Goal: Use online tool/utility: Utilize a website feature to perform a specific function

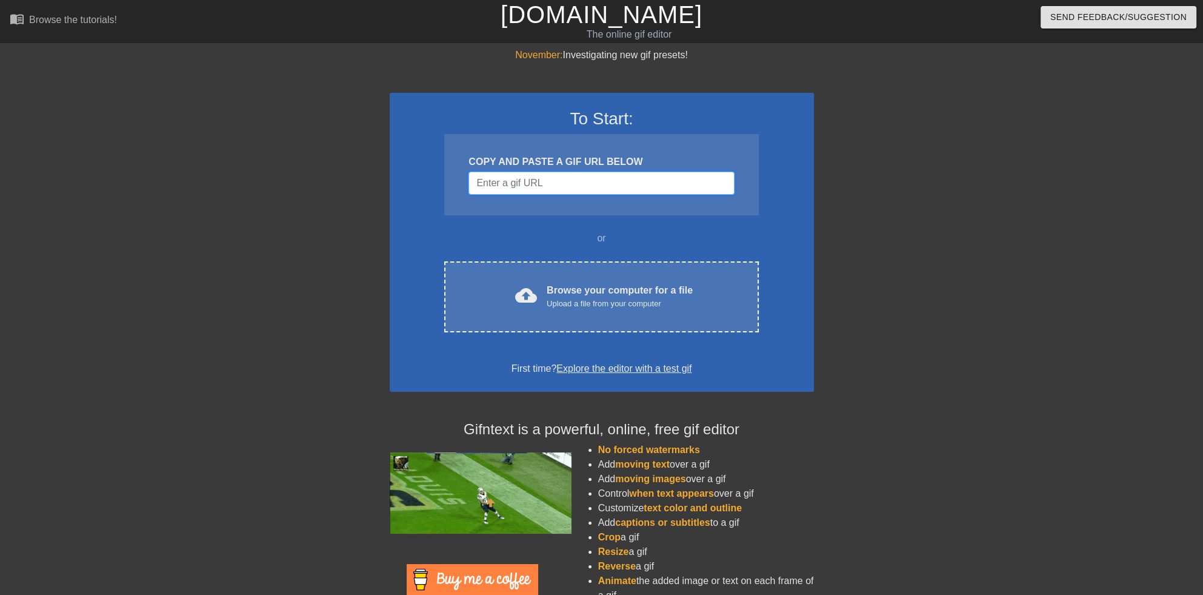
click at [528, 184] on input "Username" at bounding box center [602, 183] width 266 height 23
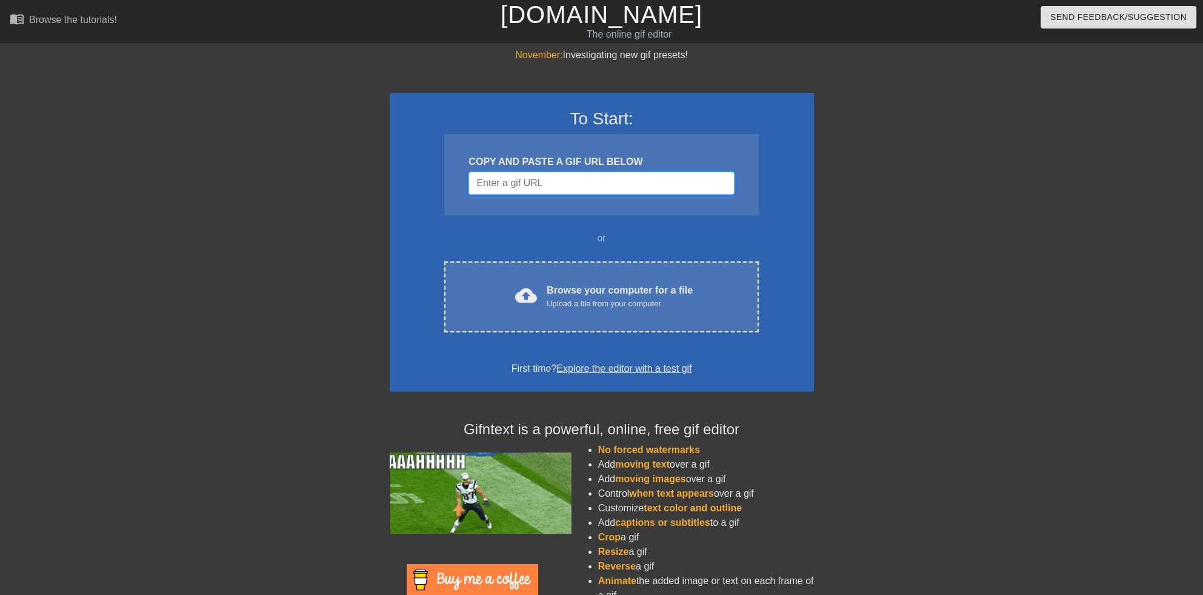
paste input "[URL][DOMAIN_NAME][DOMAIN_NAME]"
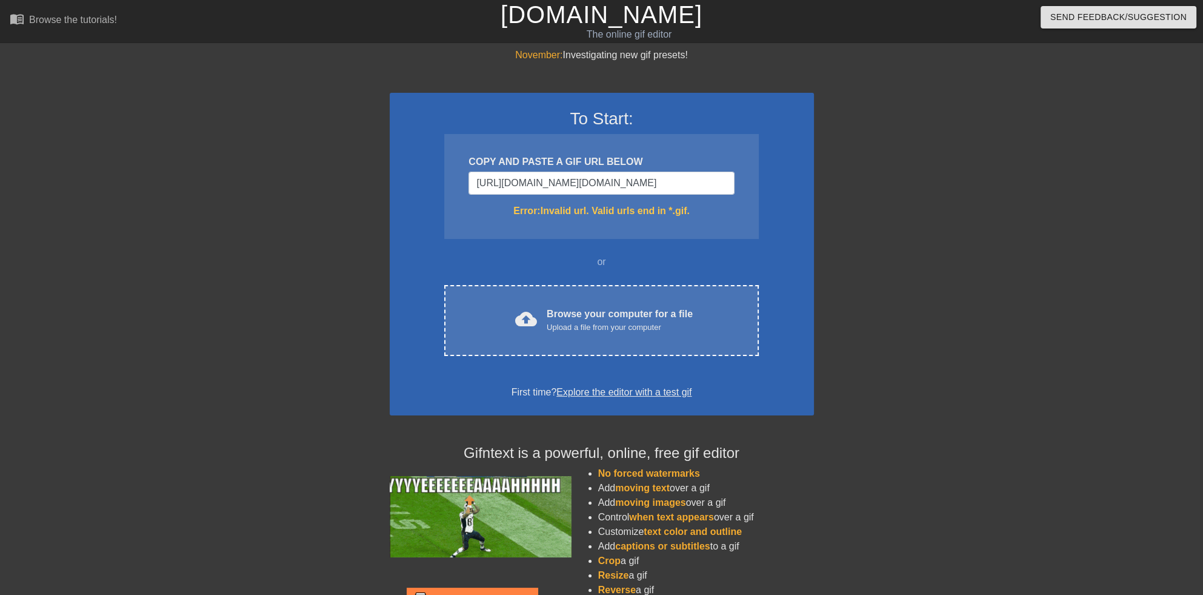
click at [865, 248] on div at bounding box center [920, 230] width 182 height 364
click at [570, 184] on input "[URL][DOMAIN_NAME][DOMAIN_NAME]" at bounding box center [602, 183] width 266 height 23
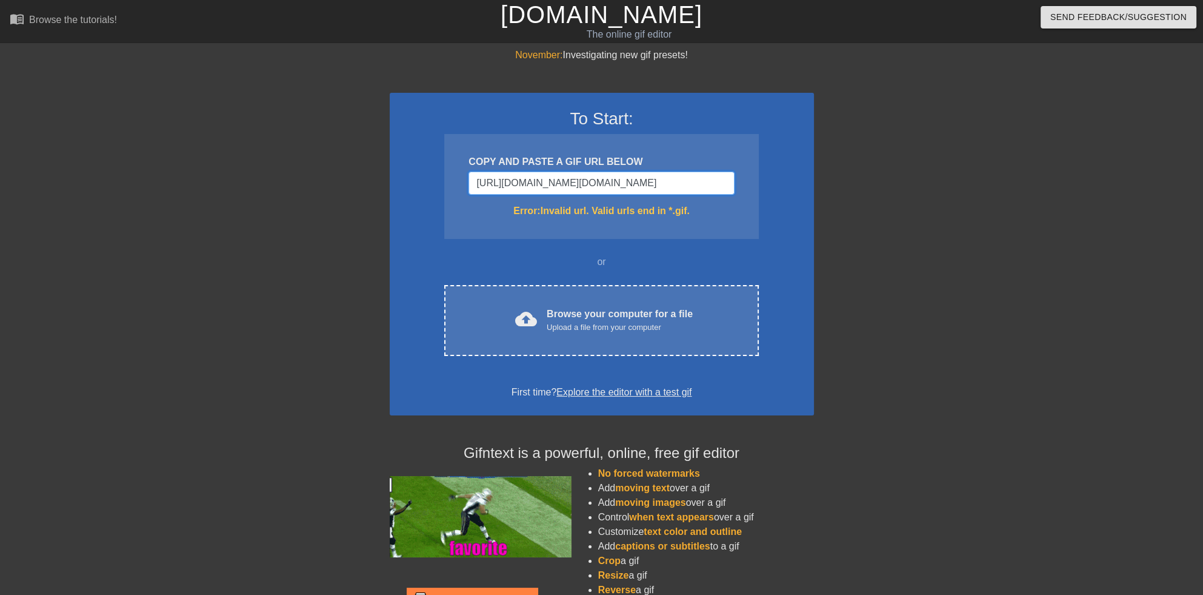
click at [570, 184] on input "[URL][DOMAIN_NAME][DOMAIN_NAME]" at bounding box center [602, 183] width 266 height 23
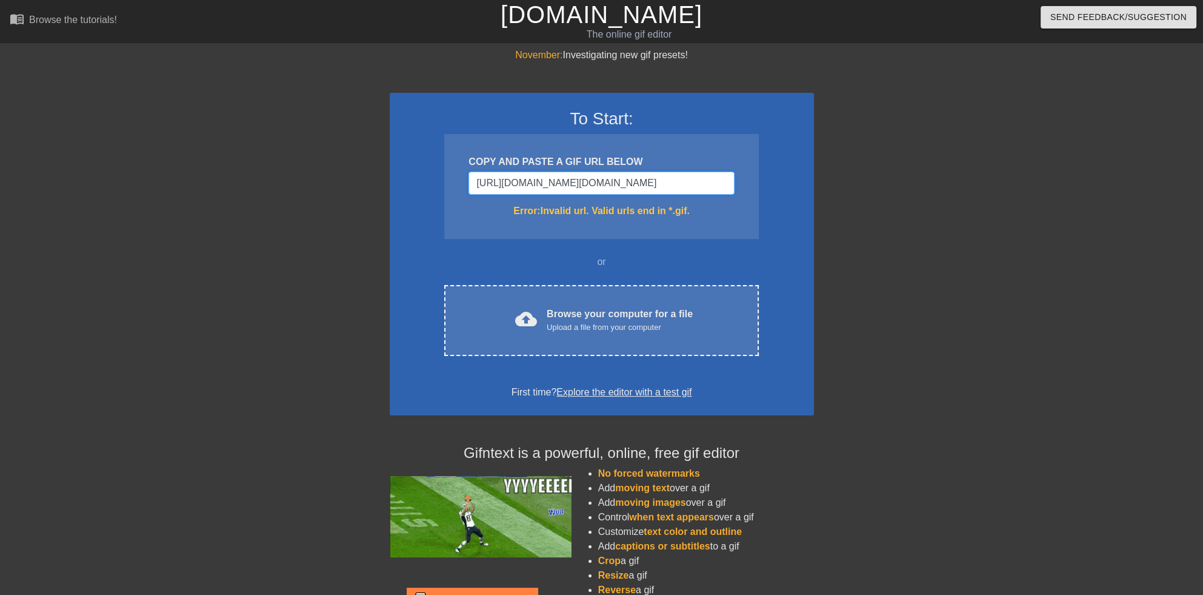
click at [570, 184] on input "[URL][DOMAIN_NAME][DOMAIN_NAME]" at bounding box center [602, 183] width 266 height 23
paste input "[DOMAIN_NAME][URL][PERSON_NAME]"
type input "[URL][DOMAIN_NAME][PERSON_NAME]"
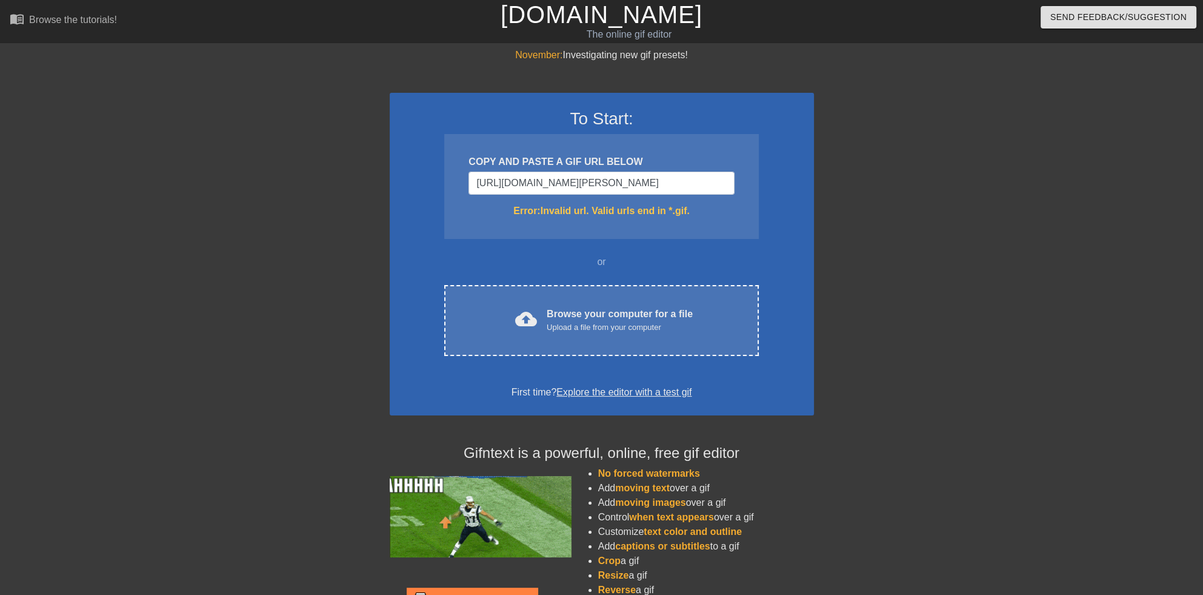
scroll to position [0, 0]
click at [764, 245] on div "To Start: COPY AND PASTE A GIF URL BELOW [URL][DOMAIN_NAME][PERSON_NAME] Error:…" at bounding box center [602, 254] width 424 height 322
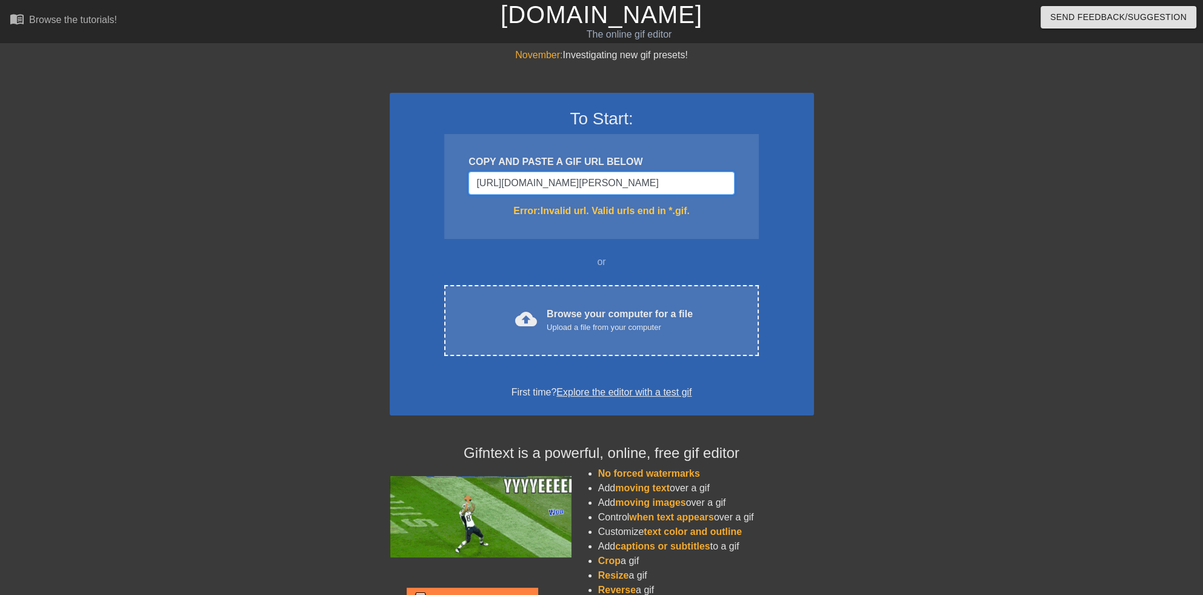
scroll to position [0, 116]
drag, startPoint x: 704, startPoint y: 185, endPoint x: 832, endPoint y: 190, distance: 127.4
click at [832, 190] on div "November: Investigating new gif presets! To Start: COPY AND PASTE A GIF URL BEL…" at bounding box center [601, 356] width 1203 height 617
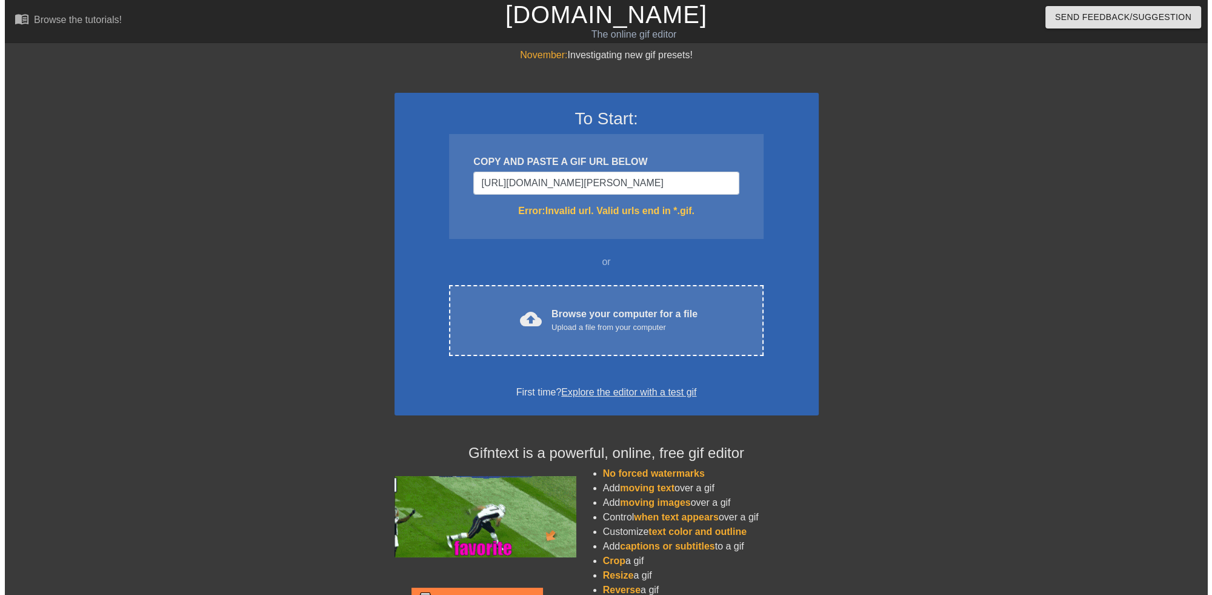
scroll to position [0, 0]
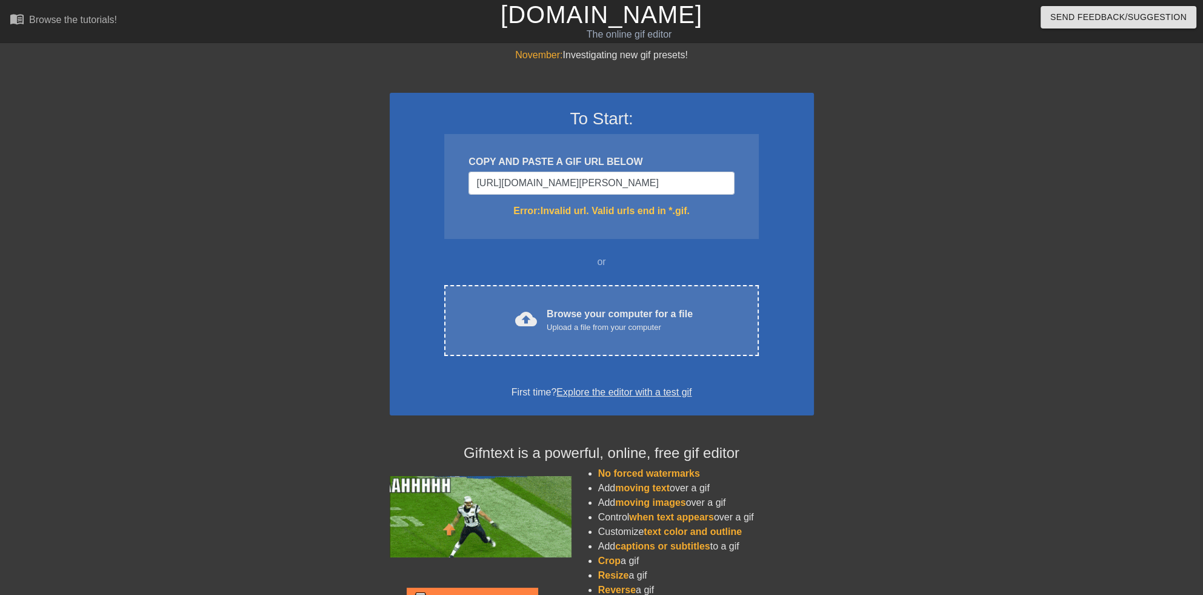
click at [771, 231] on div "To Start: COPY AND PASTE A GIF URL BELOW [URL][DOMAIN_NAME][PERSON_NAME] Error:…" at bounding box center [602, 254] width 424 height 322
click at [606, 182] on input "[URL][DOMAIN_NAME][PERSON_NAME]" at bounding box center [602, 183] width 266 height 23
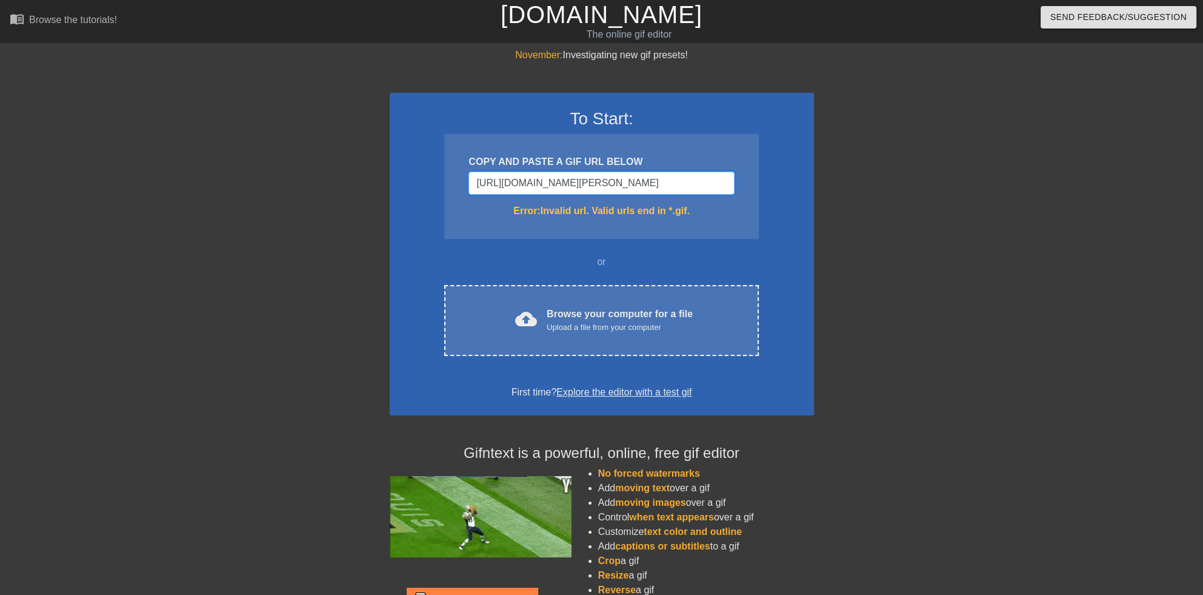
click at [606, 181] on input "[URL][DOMAIN_NAME][PERSON_NAME]" at bounding box center [602, 183] width 266 height 23
click at [607, 181] on input "[URL][DOMAIN_NAME][PERSON_NAME]" at bounding box center [602, 183] width 266 height 23
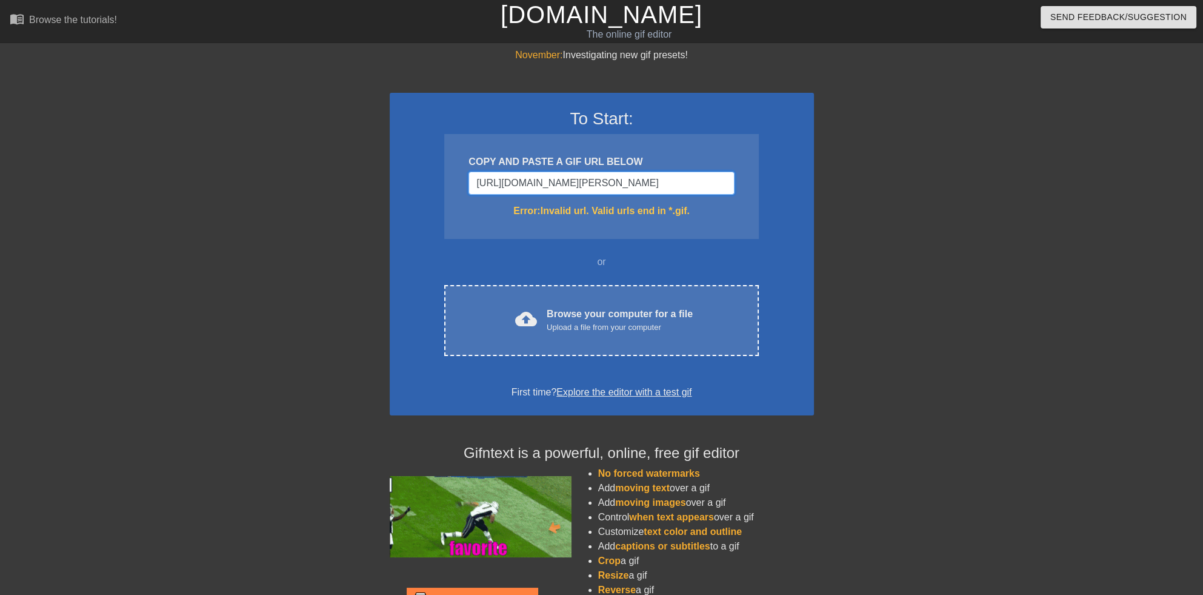
click at [607, 181] on input "[URL][DOMAIN_NAME][PERSON_NAME]" at bounding box center [602, 183] width 266 height 23
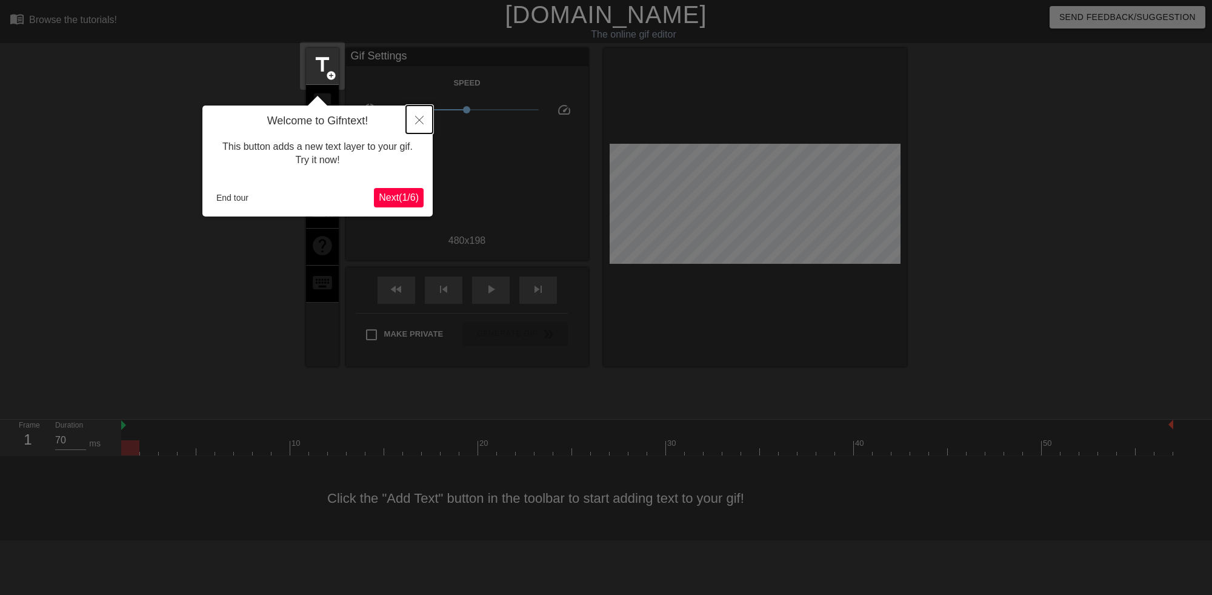
click at [418, 119] on icon "Close" at bounding box center [419, 120] width 8 height 8
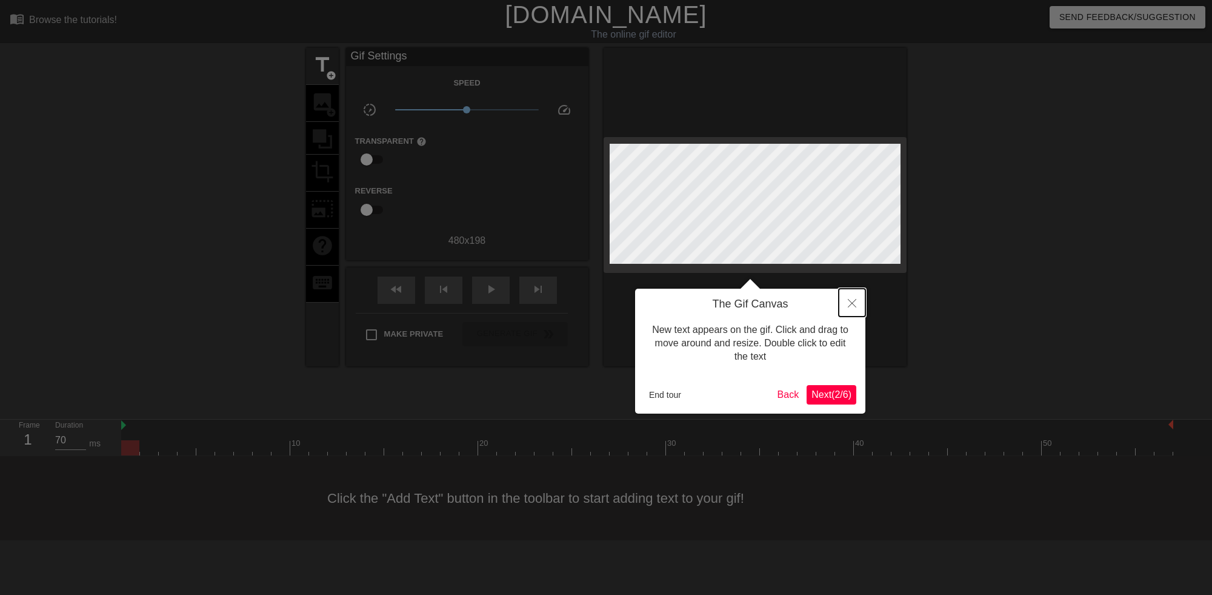
click at [855, 307] on icon "Close" at bounding box center [852, 303] width 8 height 8
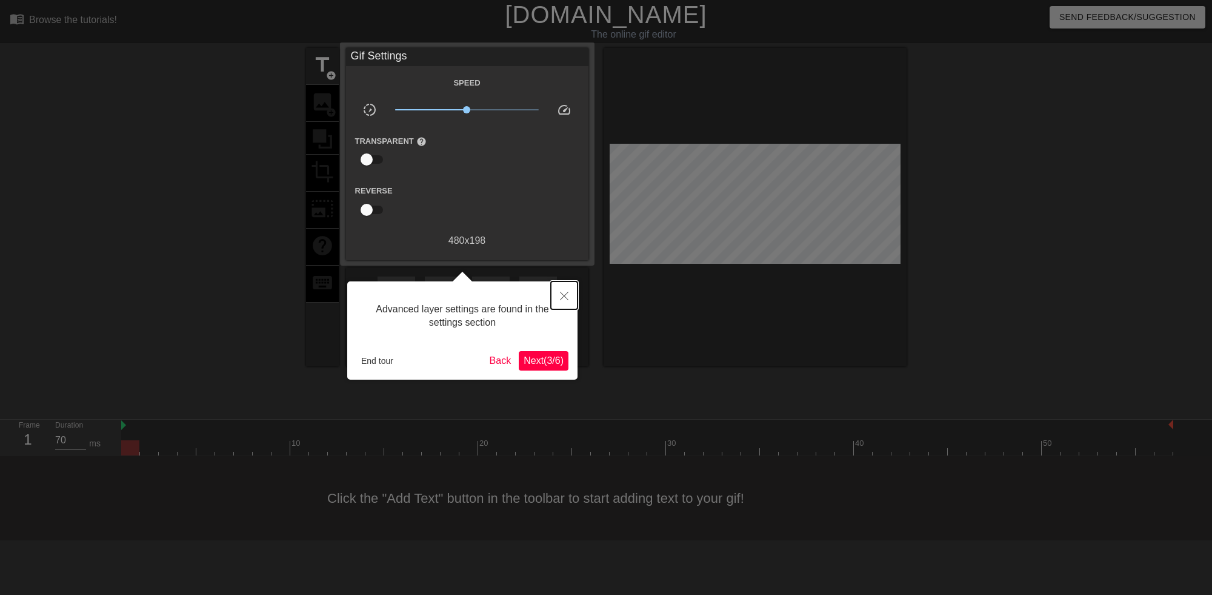
click at [565, 296] on icon "Close" at bounding box center [564, 296] width 8 height 8
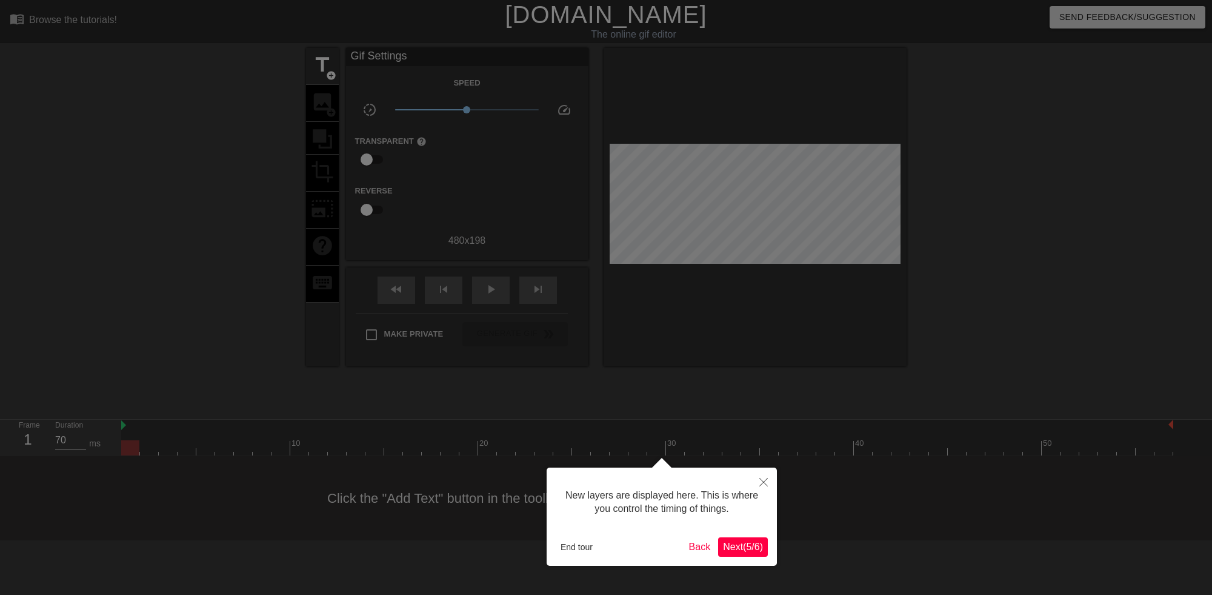
scroll to position [10, 0]
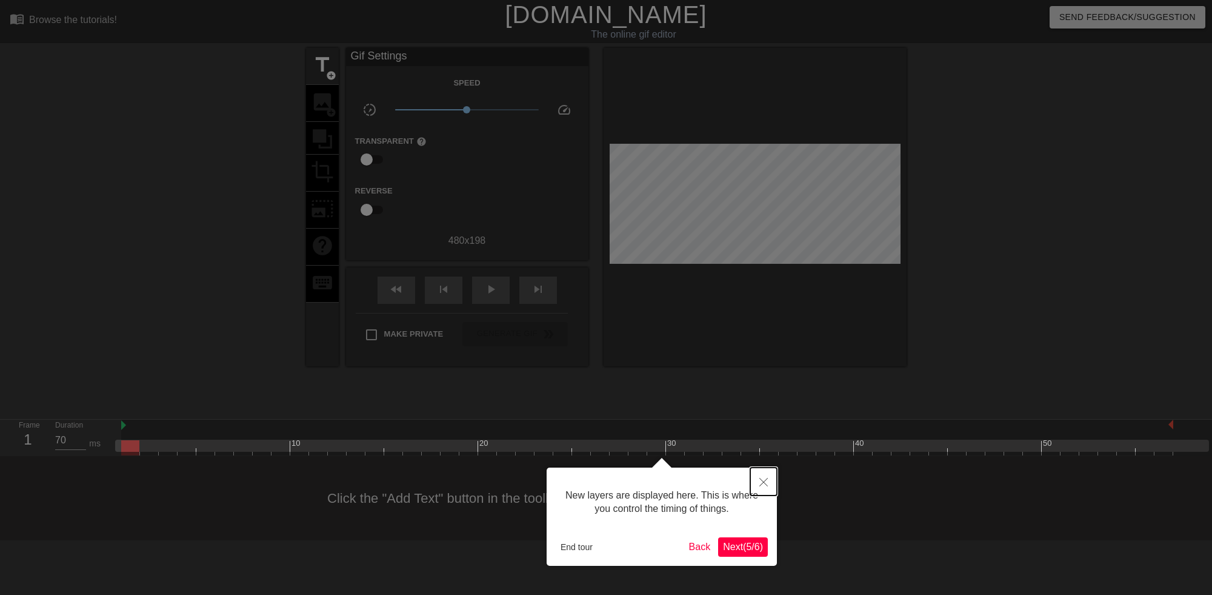
click at [767, 486] on icon "Close" at bounding box center [764, 482] width 8 height 8
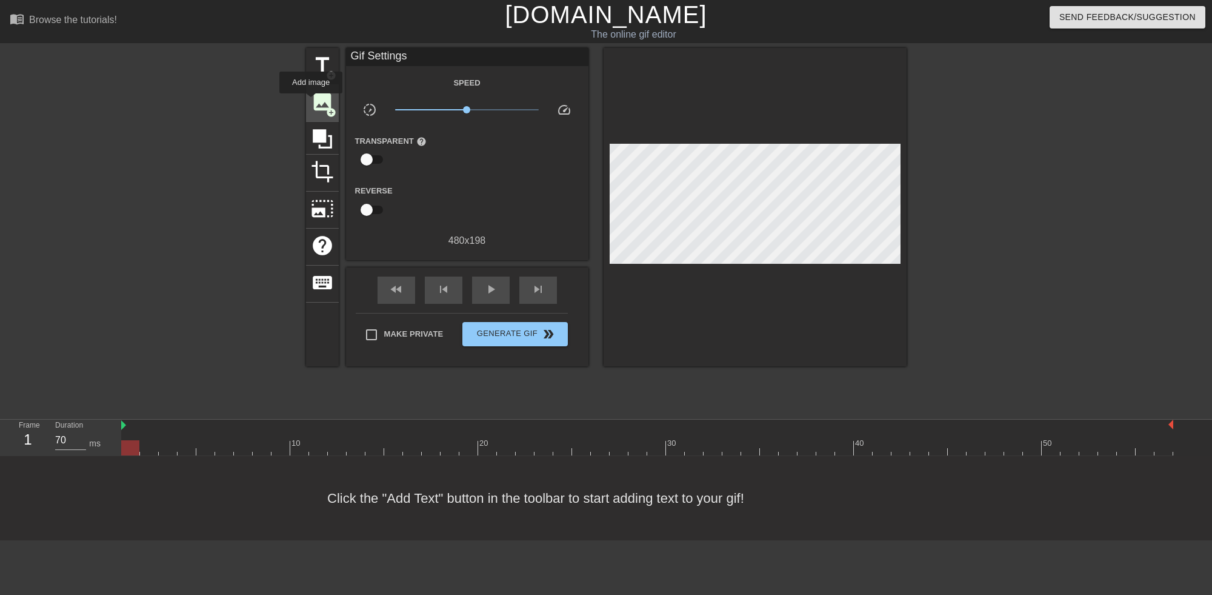
click at [311, 102] on span "image" at bounding box center [322, 101] width 23 height 23
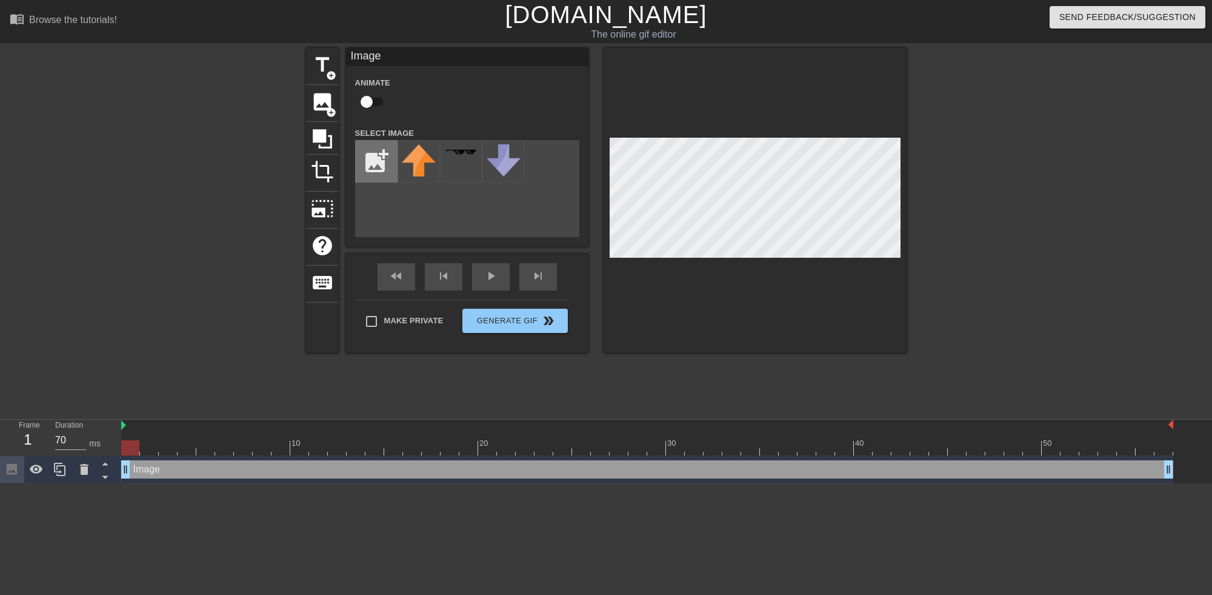
click at [389, 156] on input "file" at bounding box center [376, 161] width 41 height 41
type input "C:\fakepath\Face3.png"
click at [425, 170] on img at bounding box center [419, 161] width 34 height 34
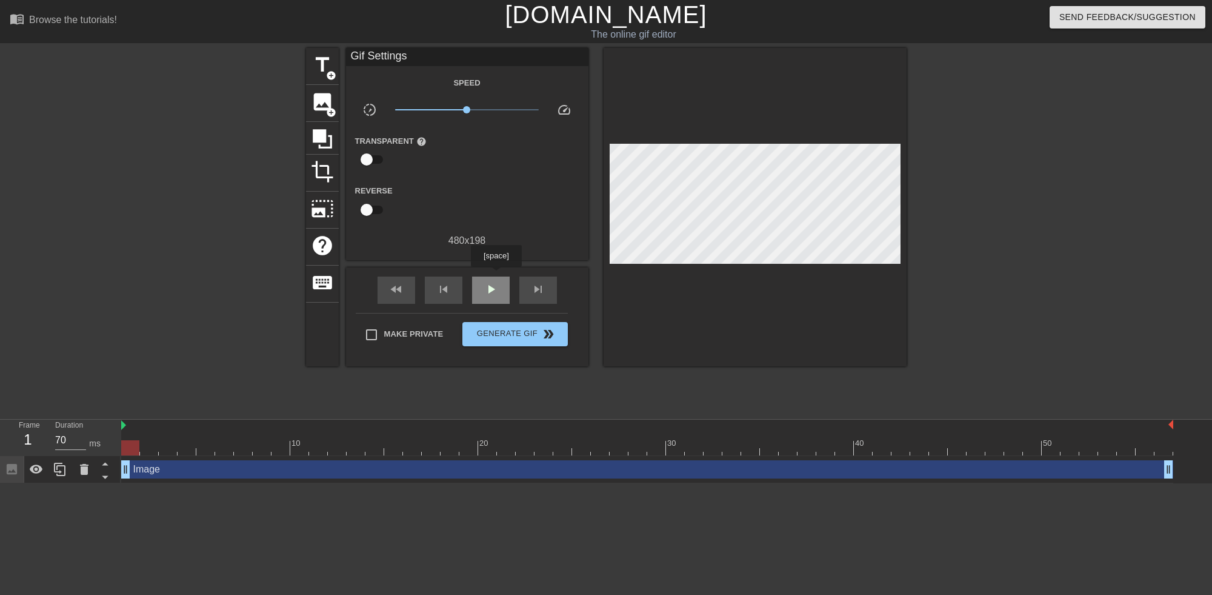
click at [496, 276] on div "play_arrow" at bounding box center [491, 289] width 38 height 27
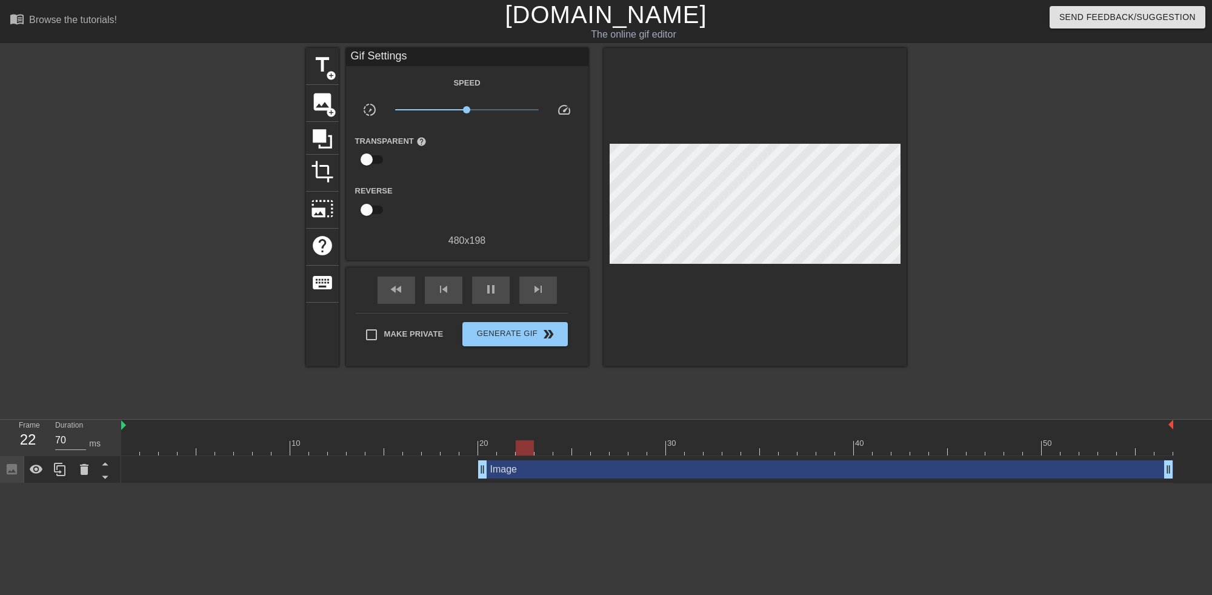
drag, startPoint x: 126, startPoint y: 470, endPoint x: 489, endPoint y: 478, distance: 363.2
click at [488, 478] on div "Image drag_handle drag_handle" at bounding box center [647, 469] width 1052 height 27
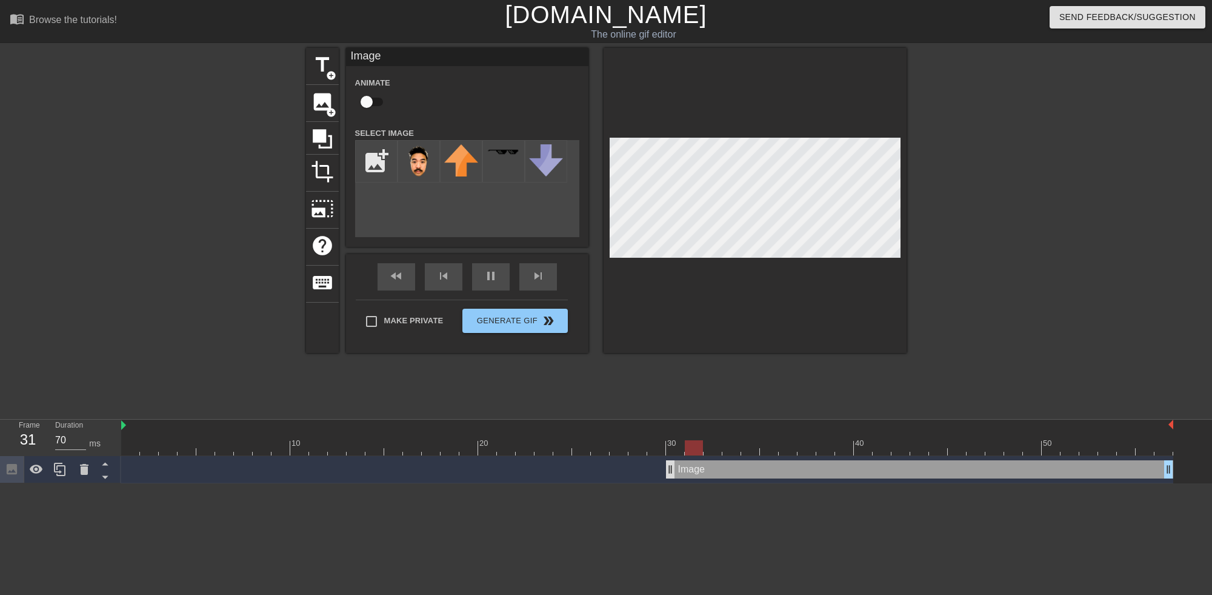
drag, startPoint x: 481, startPoint y: 466, endPoint x: 670, endPoint y: 461, distance: 188.6
drag, startPoint x: 675, startPoint y: 470, endPoint x: 693, endPoint y: 473, distance: 18.0
drag, startPoint x: 690, startPoint y: 472, endPoint x: 703, endPoint y: 473, distance: 12.7
click at [703, 473] on div "Image drag_handle drag_handle" at bounding box center [647, 469] width 1052 height 18
click at [486, 275] on div "fast_rewind skip_previous pause skip_next" at bounding box center [468, 276] width 198 height 45
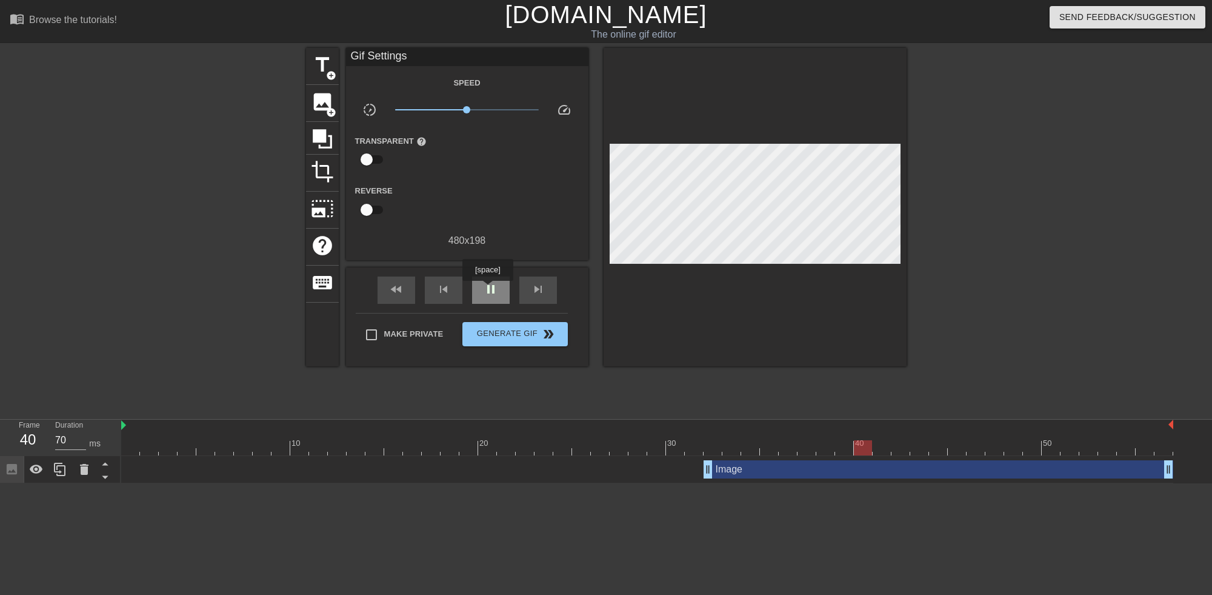
click at [487, 289] on span "pause" at bounding box center [491, 289] width 15 height 15
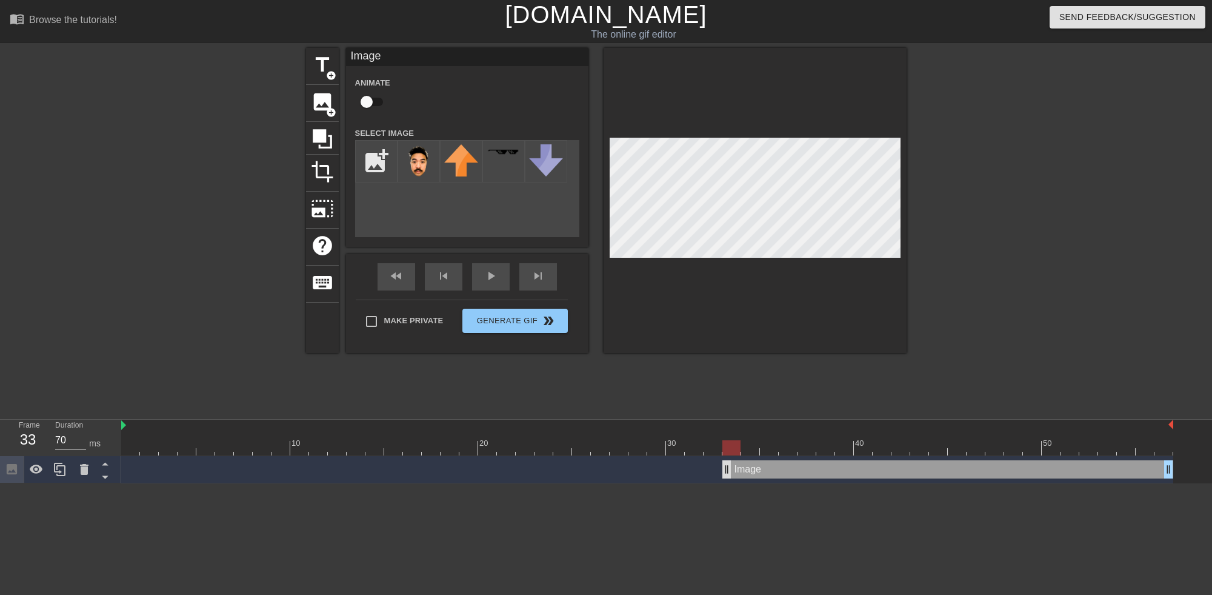
drag, startPoint x: 709, startPoint y: 469, endPoint x: 727, endPoint y: 468, distance: 18.8
click at [479, 273] on div "fast_rewind skip_previous play_arrow skip_next" at bounding box center [468, 276] width 198 height 45
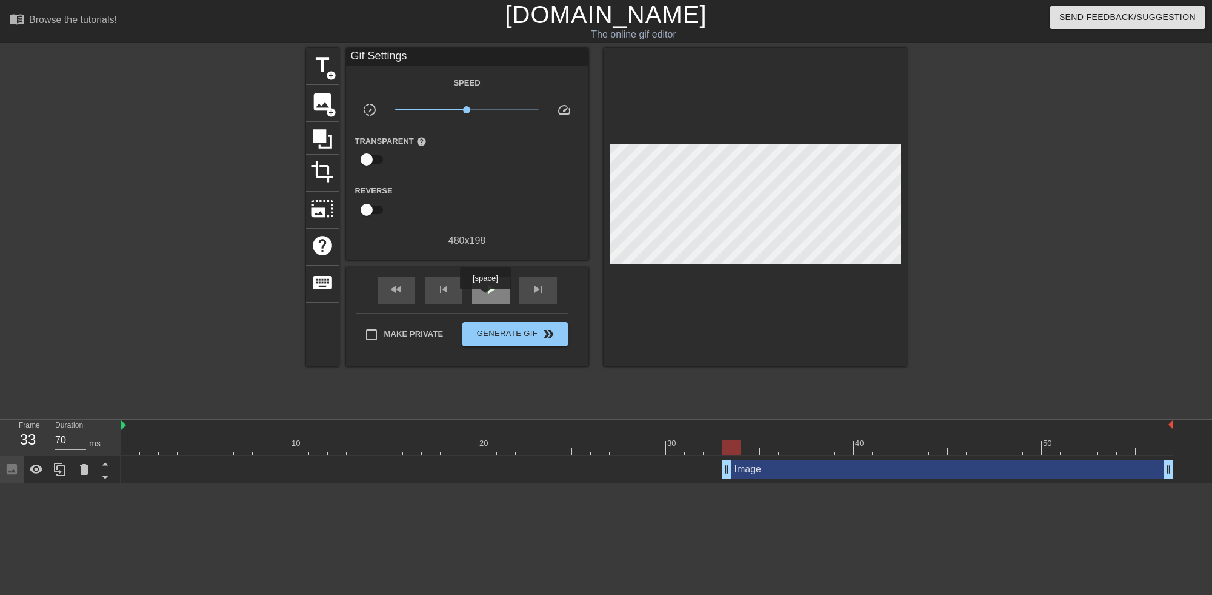
click at [486, 295] on span "play_arrow" at bounding box center [491, 289] width 15 height 15
drag, startPoint x: 730, startPoint y: 468, endPoint x: 763, endPoint y: 466, distance: 33.4
drag, startPoint x: 767, startPoint y: 476, endPoint x: 781, endPoint y: 475, distance: 14.1
click at [485, 287] on span "pause" at bounding box center [491, 289] width 15 height 15
click at [32, 468] on icon at bounding box center [36, 468] width 13 height 9
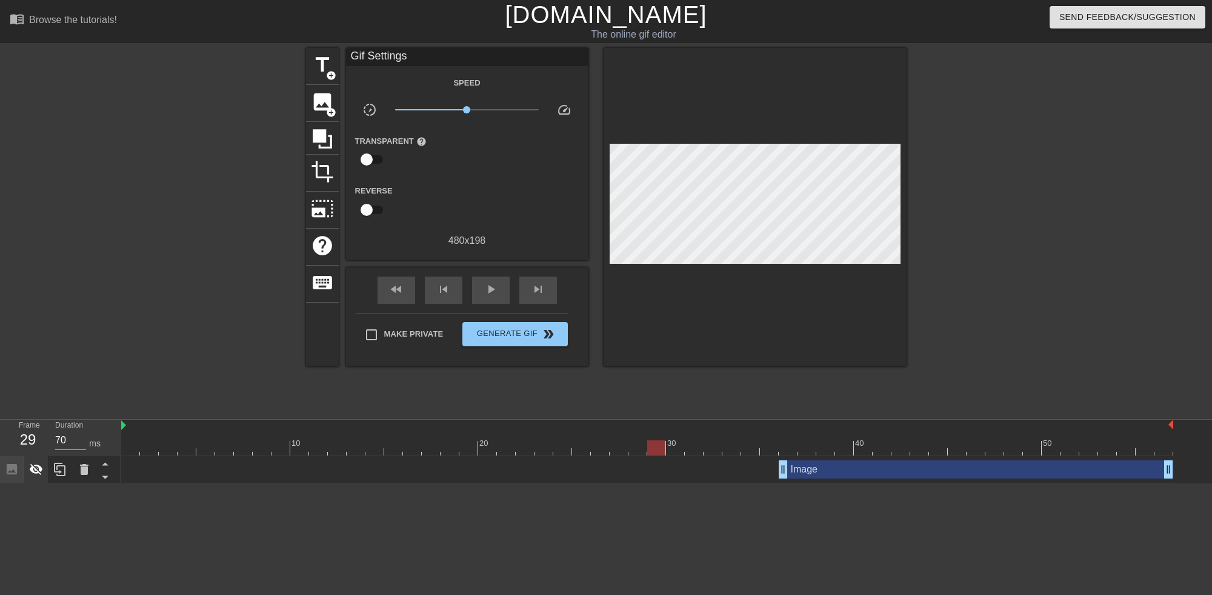
click at [32, 469] on icon at bounding box center [36, 470] width 13 height 12
click at [495, 331] on span "Generate Gif double_arrow" at bounding box center [514, 334] width 95 height 15
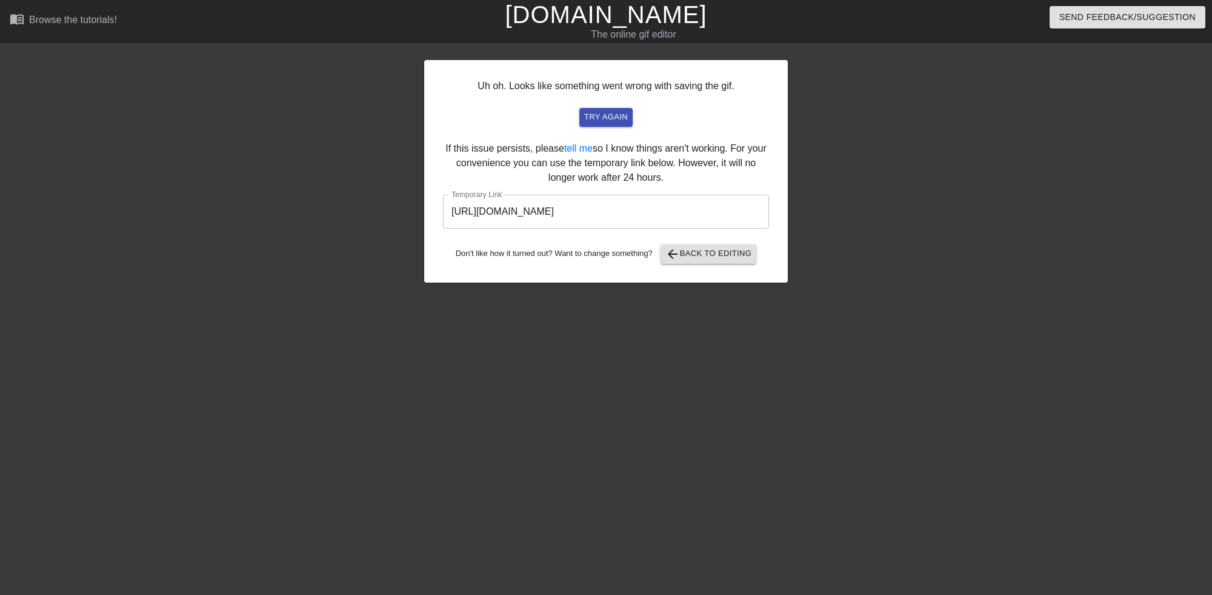
click at [744, 209] on input "[URL][DOMAIN_NAME]" at bounding box center [606, 212] width 326 height 34
click at [612, 115] on span "try again" at bounding box center [606, 117] width 44 height 14
